Goal: Task Accomplishment & Management: Use online tool/utility

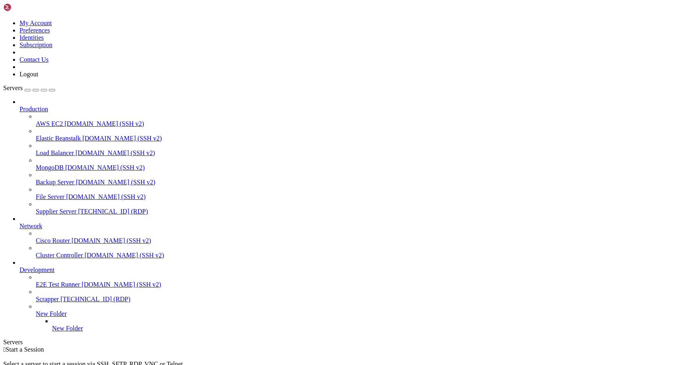
click at [63, 208] on span "Supplier Server" at bounding box center [56, 211] width 41 height 7
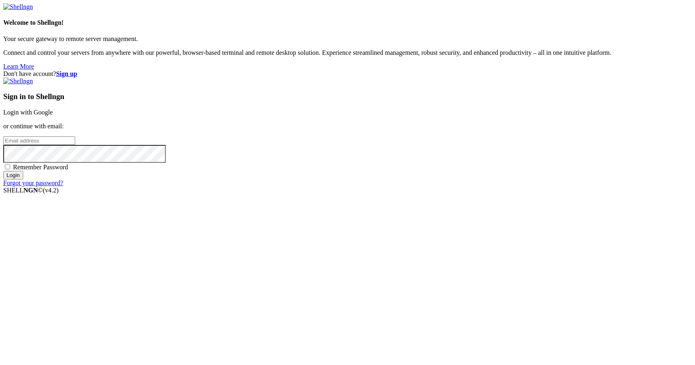
click at [75, 145] on input "email" at bounding box center [39, 140] width 72 height 9
type input "sergei@smartsellweb.com"
click at [68, 171] on span "Remember Password" at bounding box center [40, 167] width 55 height 7
click at [10, 169] on input "Remember Password" at bounding box center [7, 166] width 5 height 5
checkbox input "true"
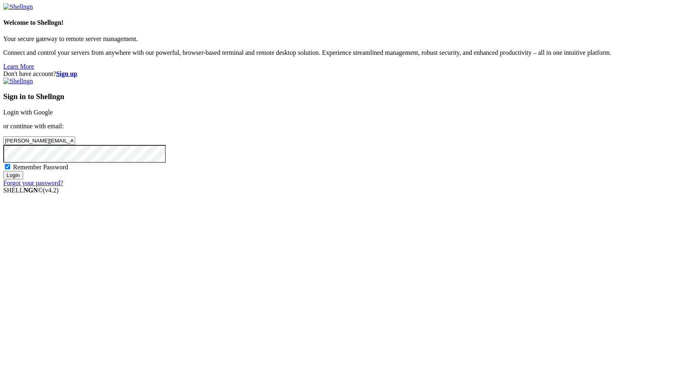
click at [23, 180] on input "Login" at bounding box center [13, 175] width 20 height 9
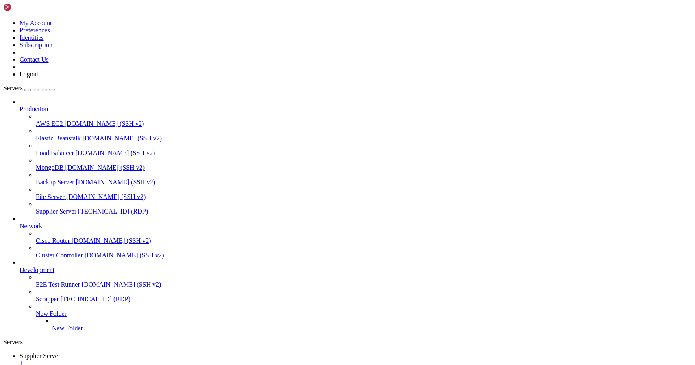
click at [67, 208] on span "Supplier Server" at bounding box center [56, 211] width 41 height 7
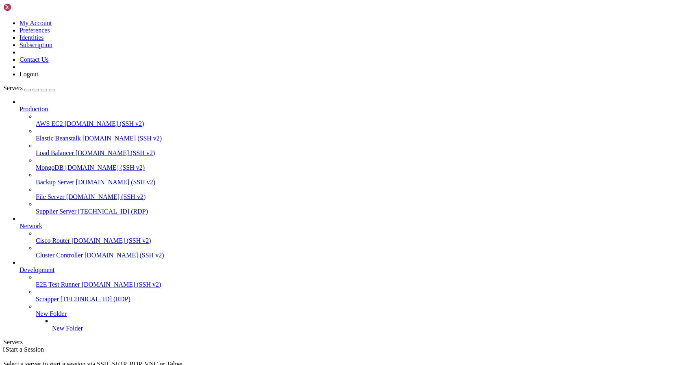
click at [67, 208] on span "Supplier Server" at bounding box center [56, 211] width 41 height 7
drag, startPoint x: 402, startPoint y: 466, endPoint x: 298, endPoint y: 445, distance: 106.6
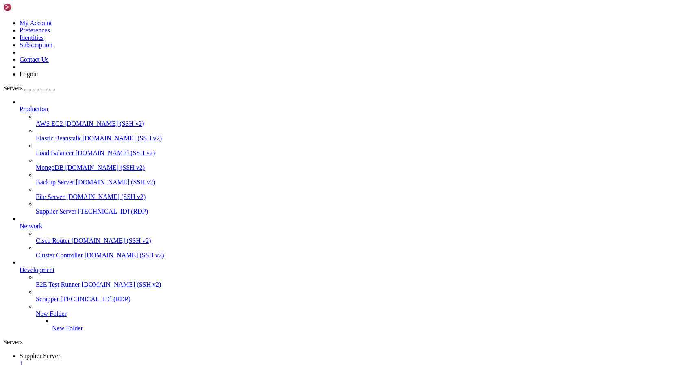
click at [162, 360] on div "" at bounding box center [355, 363] width 672 height 7
click at [78, 208] on span "[TECHNICAL_ID] (RDP)" at bounding box center [113, 211] width 70 height 7
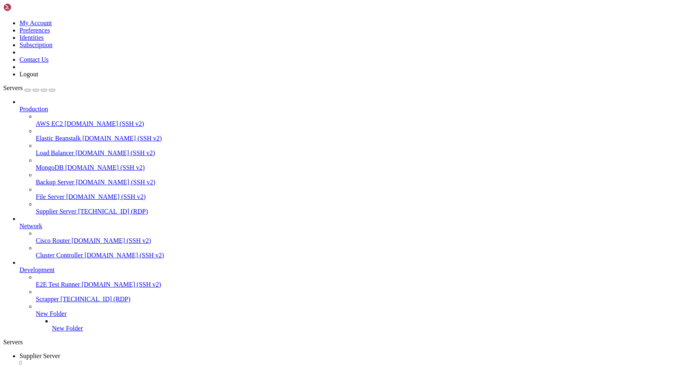
click at [162, 360] on div "" at bounding box center [355, 363] width 672 height 7
click at [76, 208] on span "Supplier Server" at bounding box center [56, 211] width 41 height 7
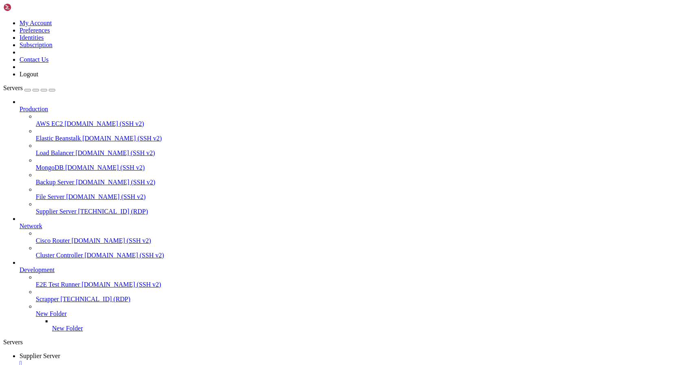
click at [162, 360] on div "" at bounding box center [355, 363] width 672 height 7
click at [62, 208] on span "Supplier Server" at bounding box center [56, 211] width 41 height 7
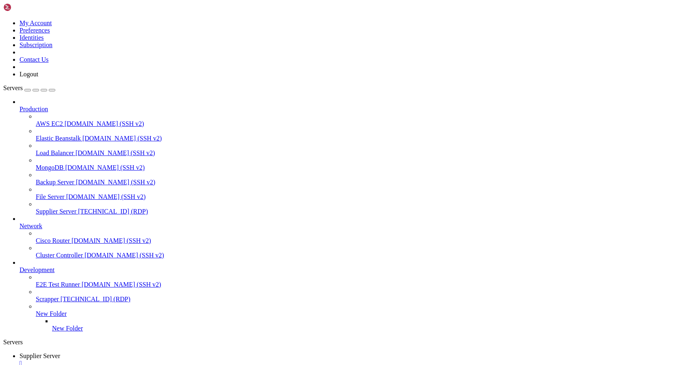
drag, startPoint x: 215, startPoint y: 641, endPoint x: 169, endPoint y: 640, distance: 45.9
click at [163, 360] on div "" at bounding box center [355, 363] width 672 height 7
